Goal: Task Accomplishment & Management: Complete application form

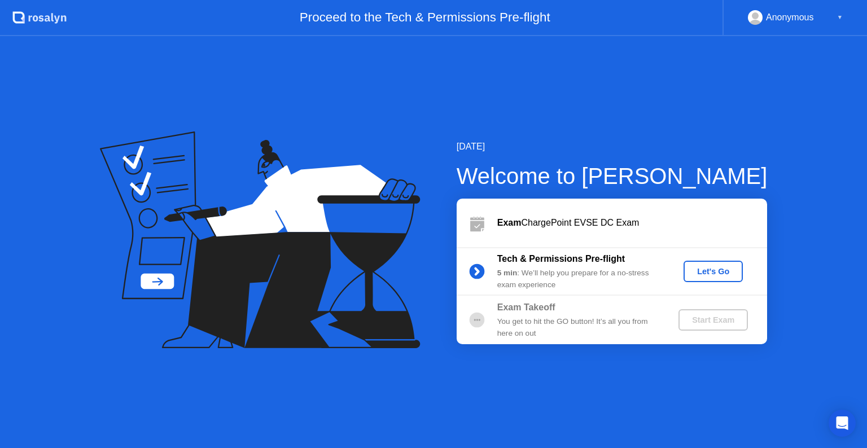
click at [723, 271] on div "Let's Go" at bounding box center [713, 271] width 50 height 9
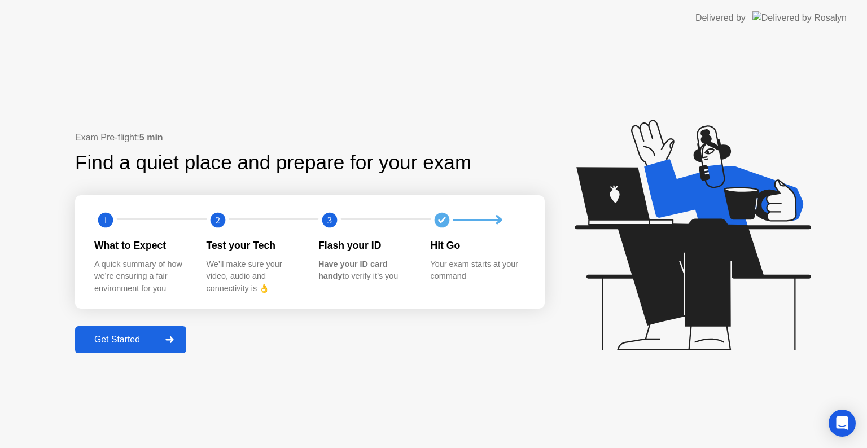
click at [173, 339] on icon at bounding box center [169, 339] width 8 height 7
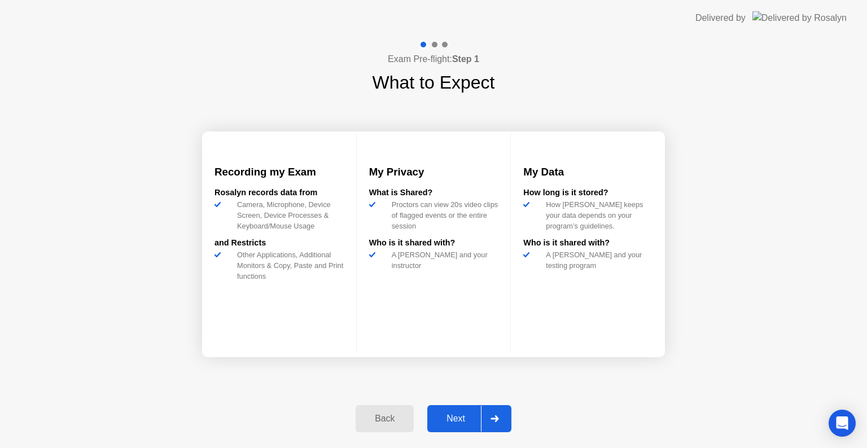
click at [496, 415] on icon at bounding box center [494, 418] width 8 height 7
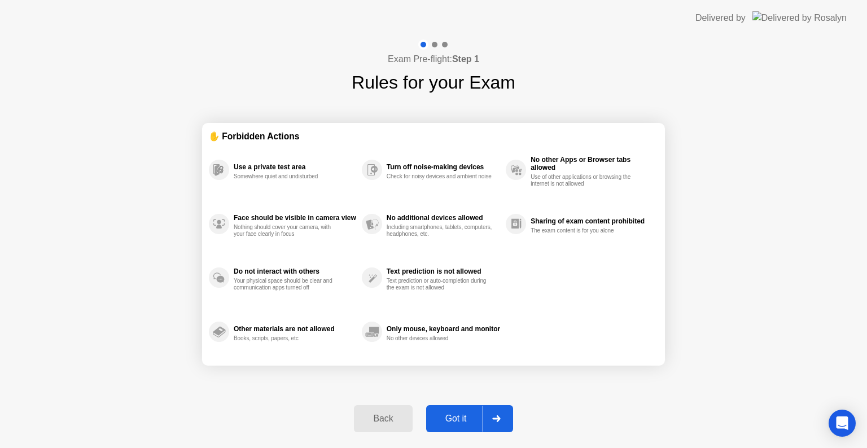
click at [493, 414] on div at bounding box center [495, 419] width 27 height 26
select select "**********"
select select "*******"
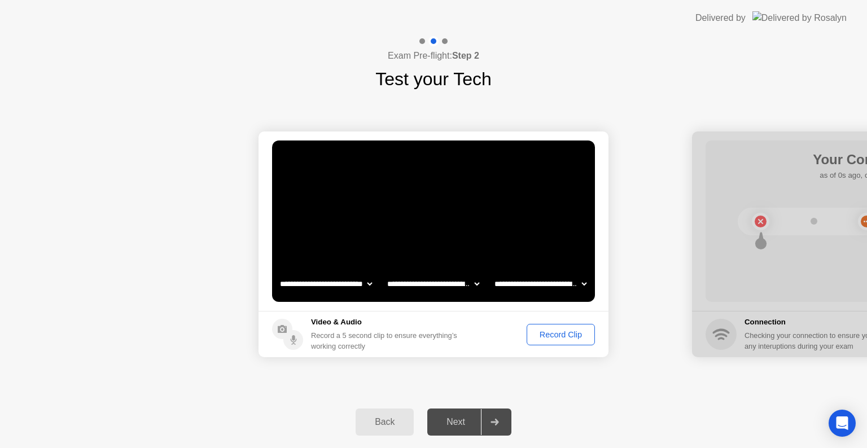
click at [566, 336] on div "Record Clip" at bounding box center [560, 334] width 60 height 9
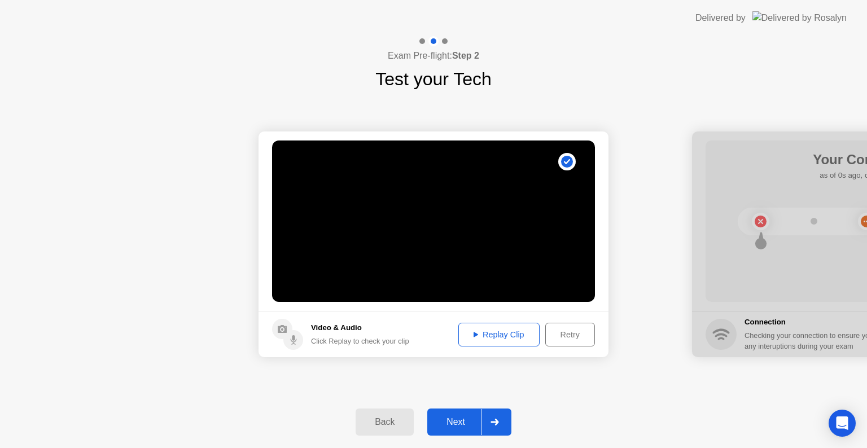
click at [473, 336] on icon at bounding box center [475, 334] width 5 height 5
click at [574, 336] on div "Retry" at bounding box center [570, 334] width 42 height 9
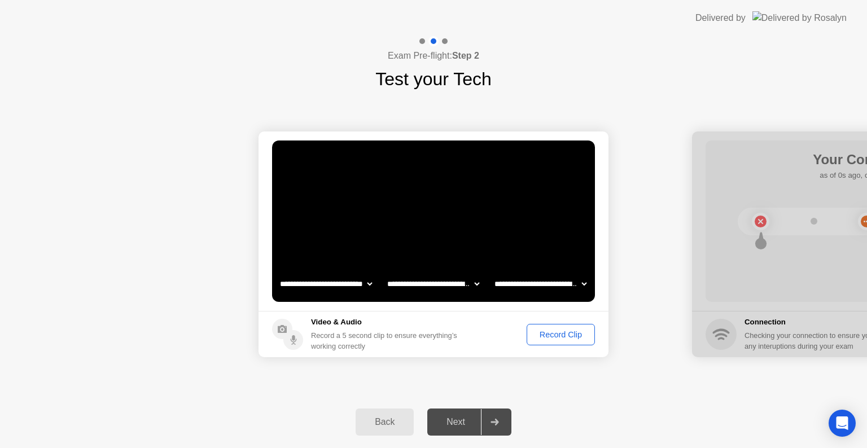
click at [574, 336] on div "Record Clip" at bounding box center [560, 334] width 60 height 9
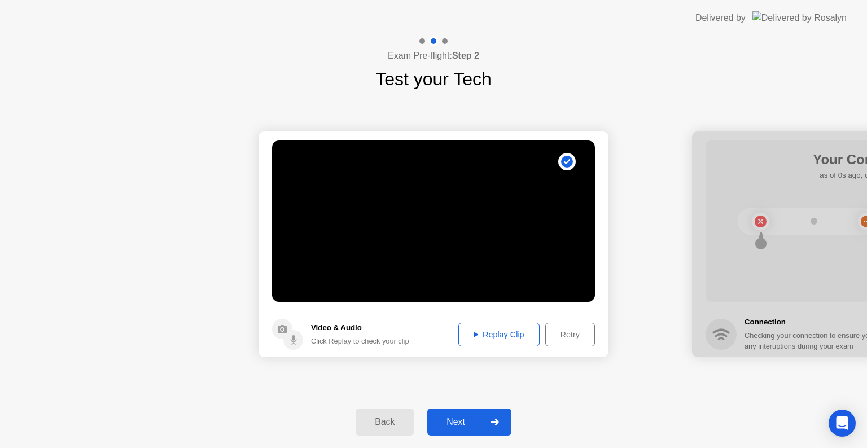
click at [510, 336] on div "Replay Clip" at bounding box center [498, 334] width 73 height 9
click at [536, 396] on div "Back Next" at bounding box center [433, 422] width 867 height 52
click at [569, 333] on div "Retry" at bounding box center [570, 334] width 42 height 9
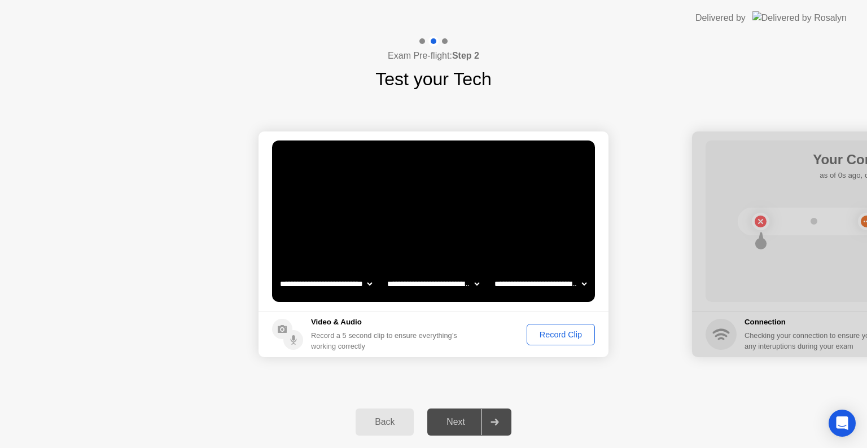
click at [569, 333] on div "Record Clip" at bounding box center [560, 334] width 60 height 9
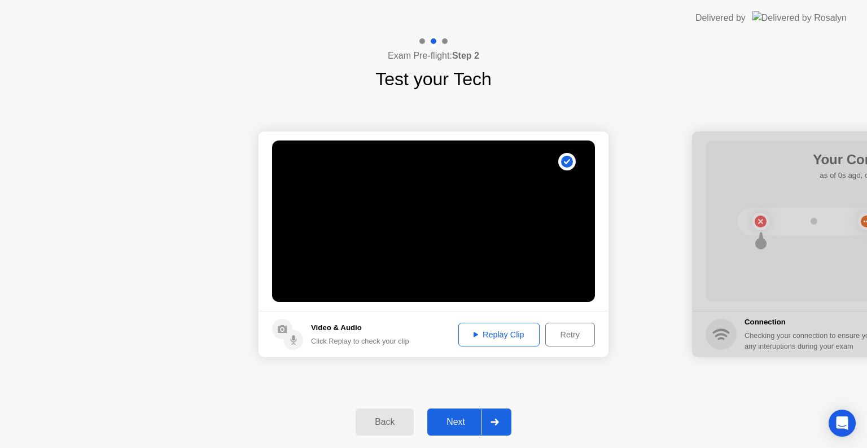
click at [491, 332] on div "Replay Clip" at bounding box center [498, 334] width 73 height 9
click at [495, 421] on icon at bounding box center [494, 422] width 8 height 7
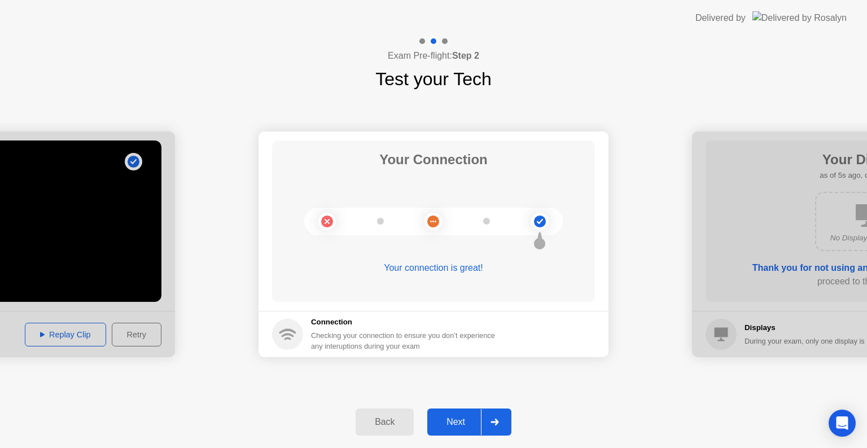
click at [498, 420] on icon at bounding box center [494, 422] width 8 height 7
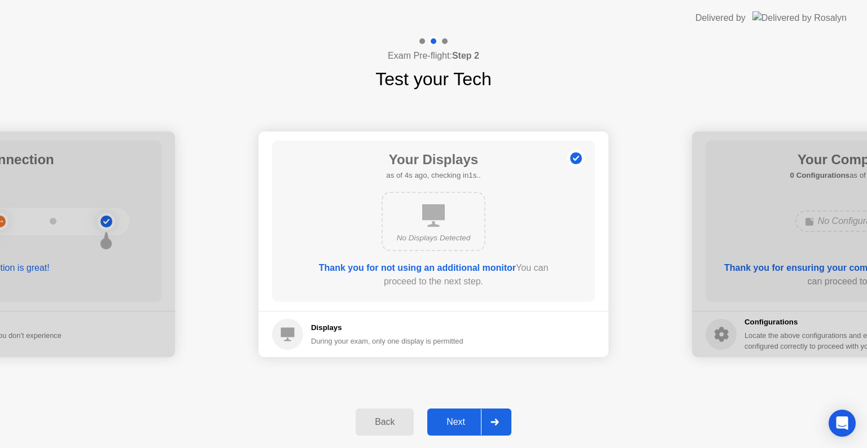
click at [495, 422] on icon at bounding box center [494, 422] width 8 height 7
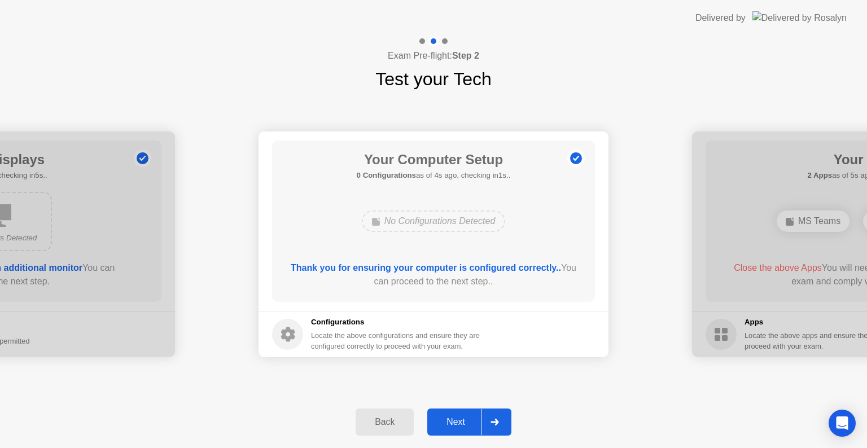
click at [497, 420] on icon at bounding box center [494, 422] width 8 height 7
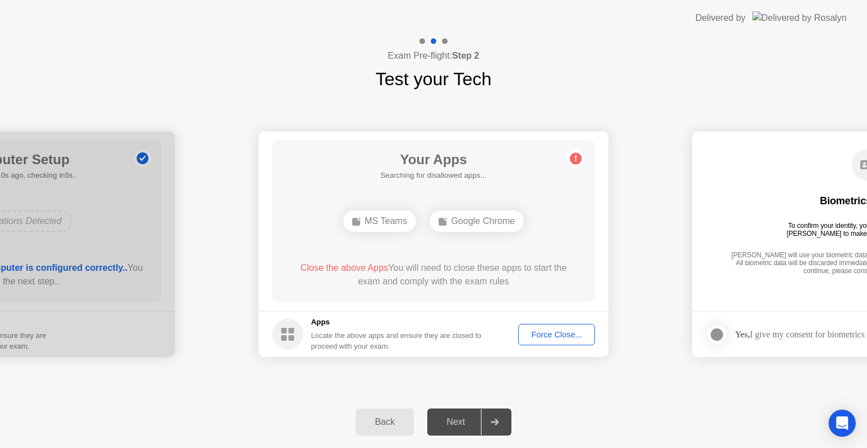
click at [566, 339] on div "Force Close..." at bounding box center [556, 334] width 69 height 9
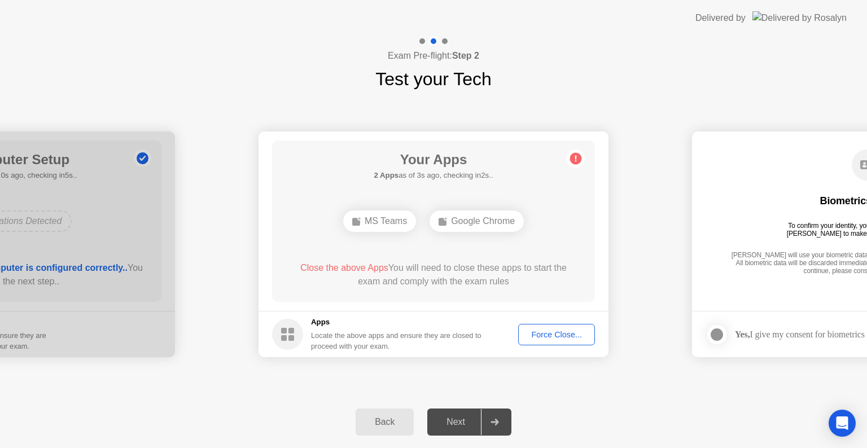
click at [556, 333] on div "Force Close..." at bounding box center [556, 334] width 69 height 9
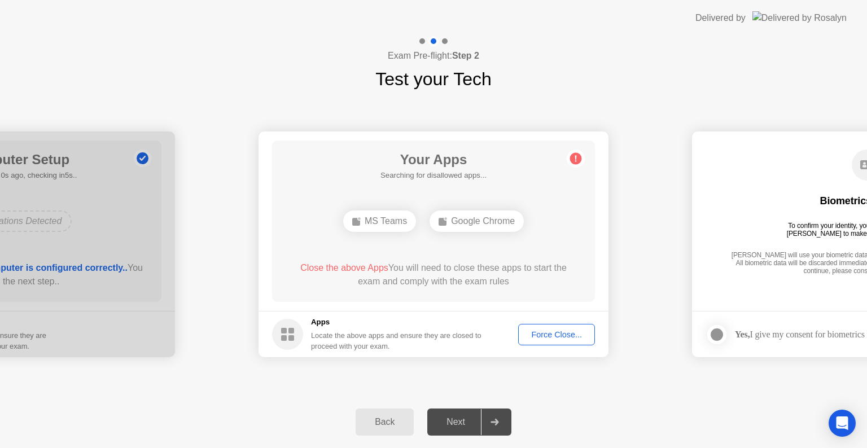
click at [469, 221] on div "Google Chrome" at bounding box center [476, 220] width 94 height 21
click at [445, 223] on div "Google Chrome" at bounding box center [433, 220] width 94 height 21
click at [548, 337] on div "Force Close..." at bounding box center [556, 334] width 69 height 9
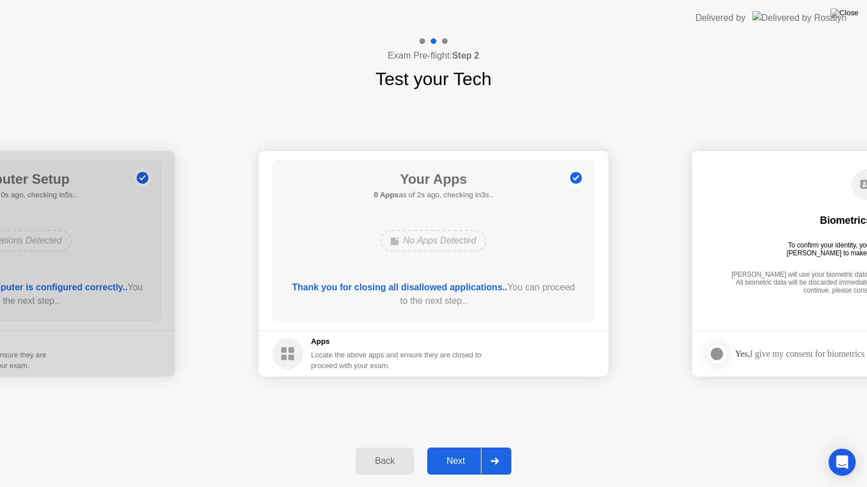
click at [493, 447] on icon at bounding box center [494, 461] width 8 height 7
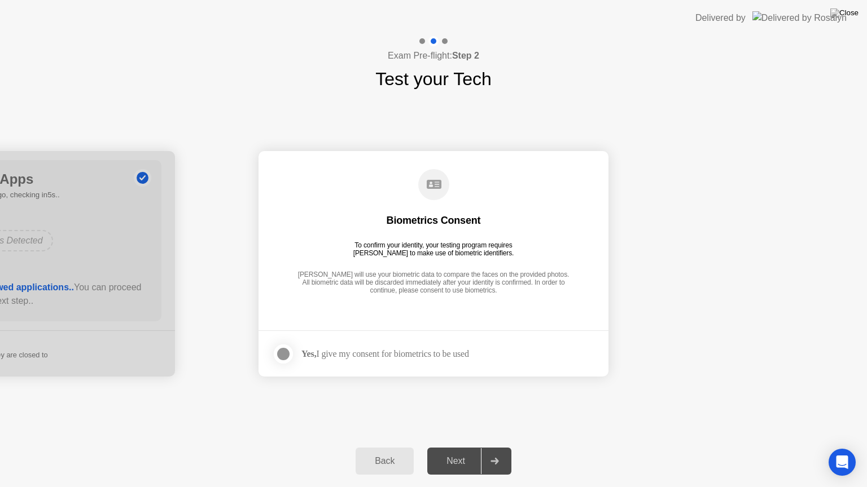
click at [283, 350] on div at bounding box center [283, 355] width 14 height 14
click at [496, 447] on icon at bounding box center [494, 461] width 8 height 7
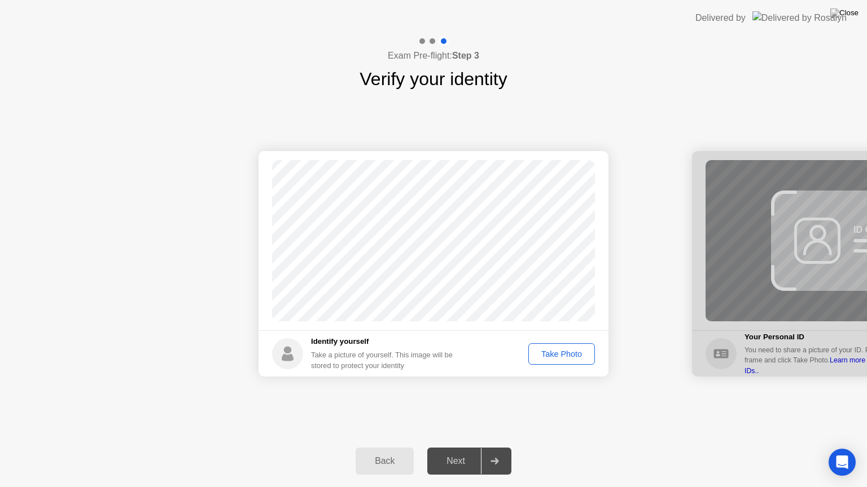
click at [571, 357] on div "Take Photo" at bounding box center [561, 354] width 59 height 9
click at [469, 447] on div "Next" at bounding box center [455, 461] width 50 height 10
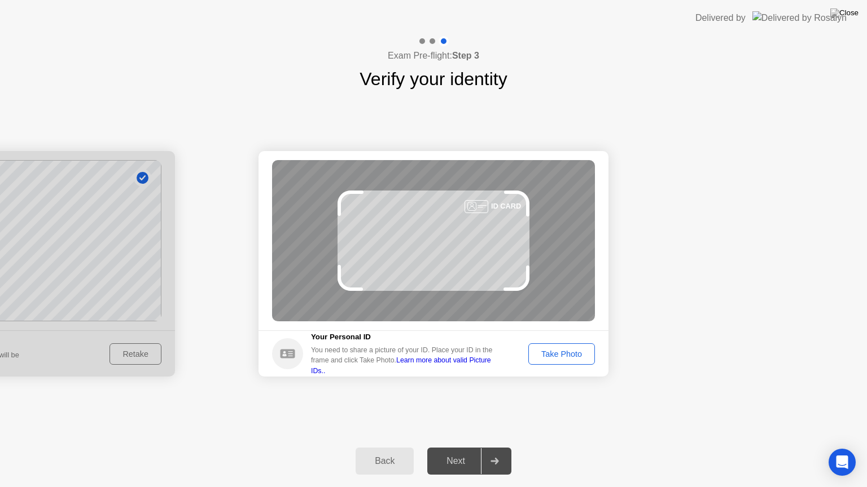
click at [559, 354] on div "Take Photo" at bounding box center [561, 354] width 59 height 9
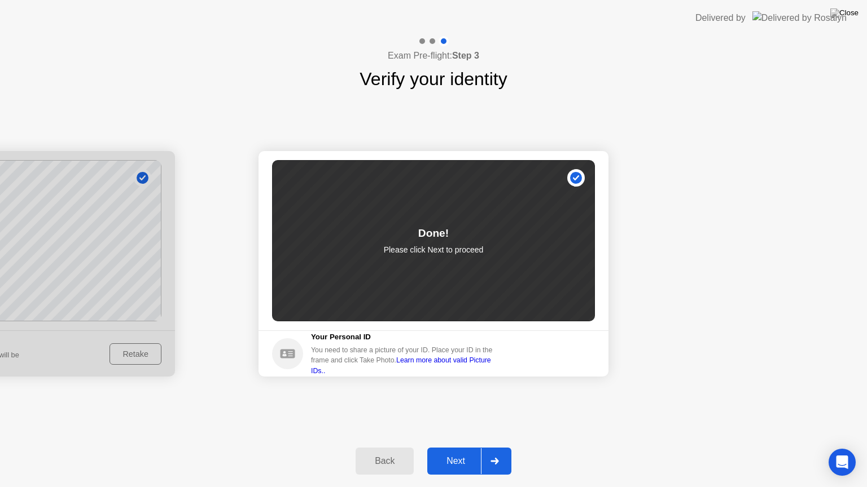
click at [502, 447] on div at bounding box center [494, 462] width 27 height 26
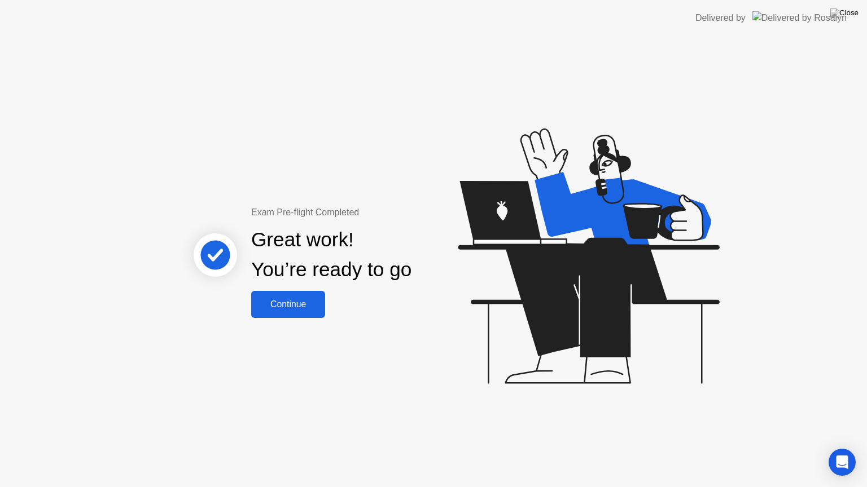
click at [300, 308] on div "Continue" at bounding box center [287, 305] width 67 height 10
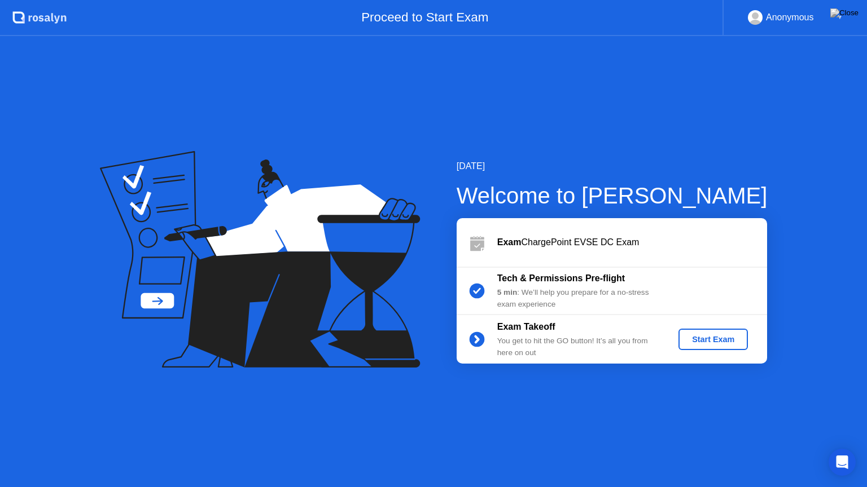
click at [733, 344] on div "Start Exam" at bounding box center [713, 339] width 60 height 9
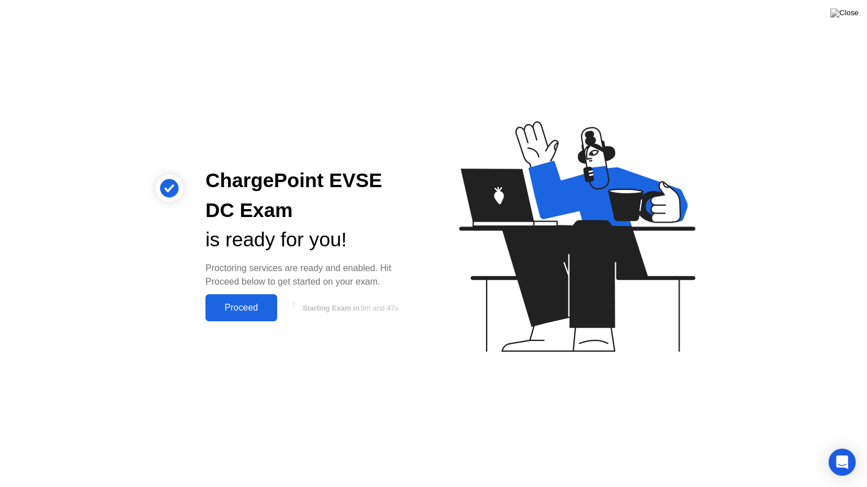
click at [244, 310] on div "Proceed" at bounding box center [241, 308] width 65 height 10
